Goal: Connect with others: Establish contact or relationships with other users

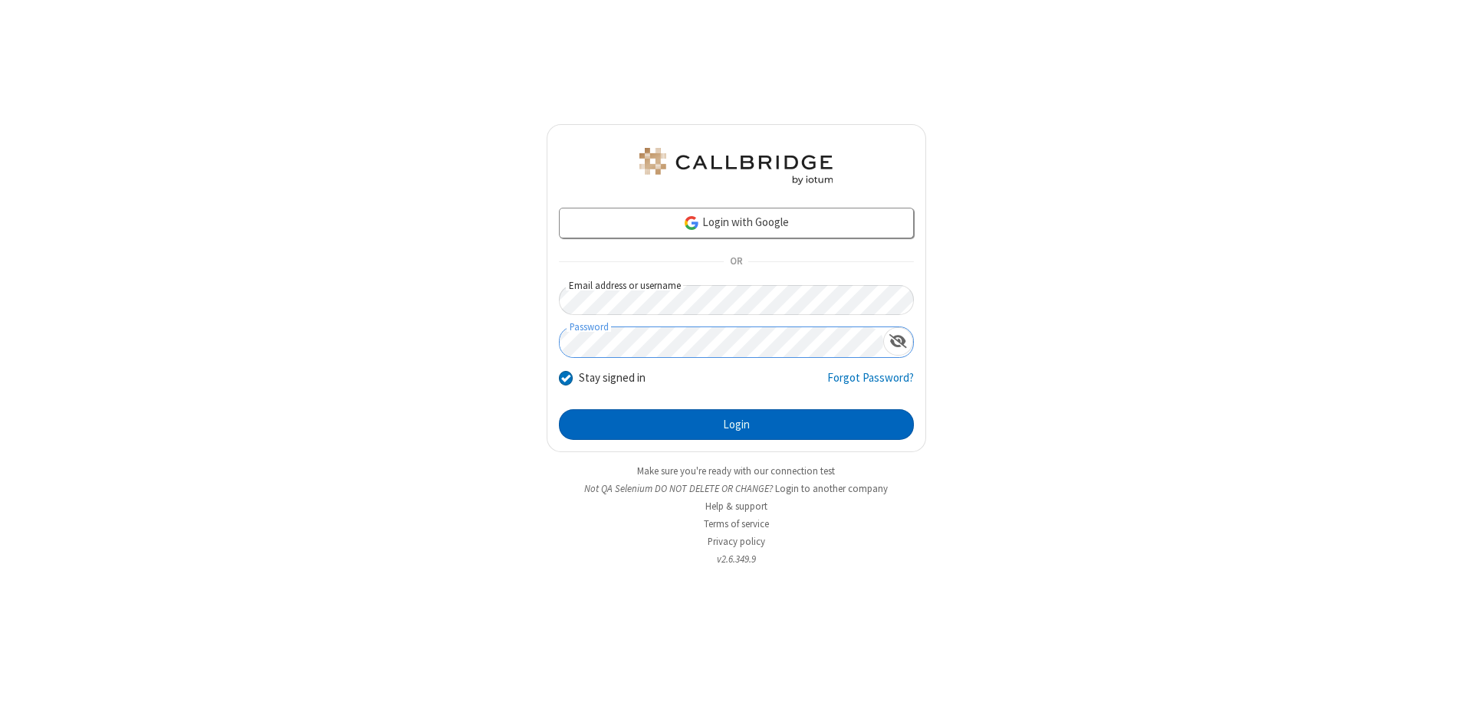
click at [736, 425] on button "Login" at bounding box center [736, 424] width 355 height 31
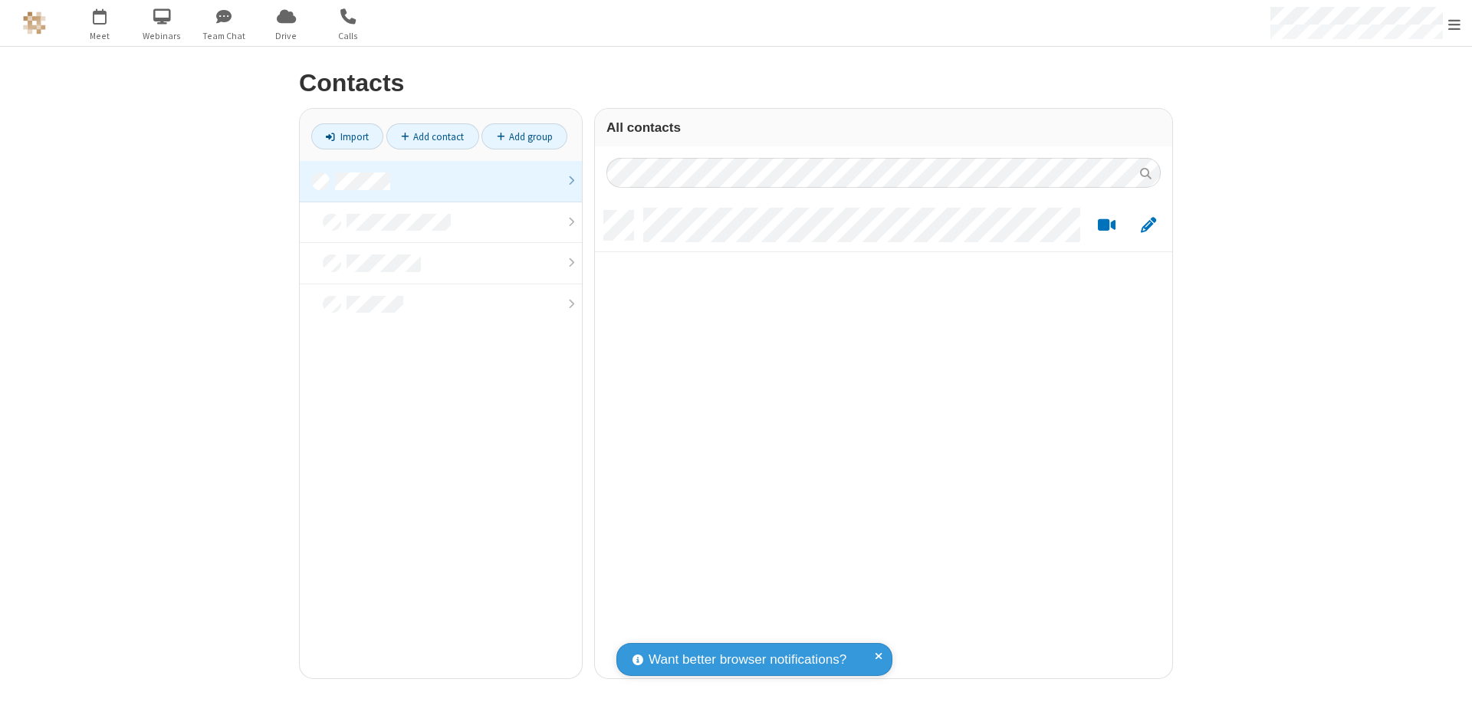
scroll to position [468, 566]
click at [441, 181] on link at bounding box center [441, 181] width 282 height 41
click at [432, 136] on link "Add contact" at bounding box center [432, 136] width 93 height 26
